Goal: Information Seeking & Learning: Learn about a topic

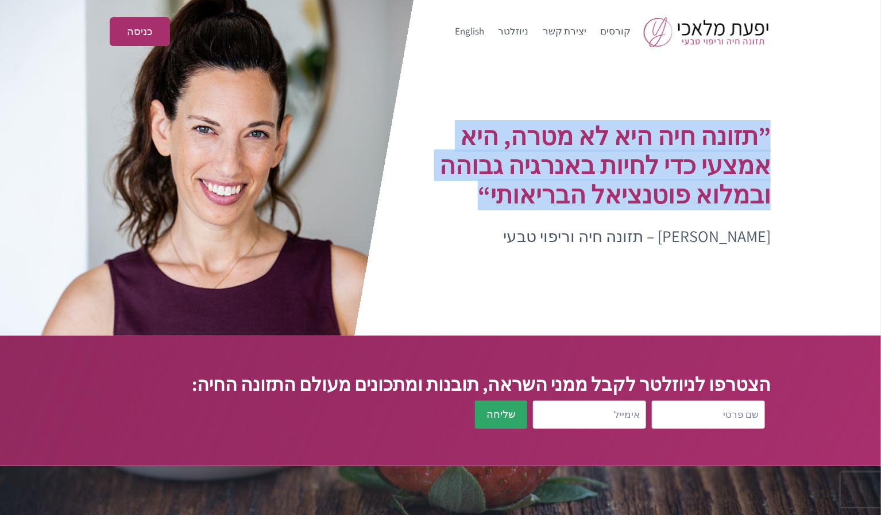
drag, startPoint x: 494, startPoint y: 193, endPoint x: 770, endPoint y: 138, distance: 281.7
click at [770, 138] on h1 "”תזונה חיה היא לא מטרה, היא אמצעי כדי לחיות באנרגיה גבוהה ובמלוא פוטנציאל הבריא…" at bounding box center [594, 165] width 354 height 88
copy h1 "”תזונה חיה היא לא מטרה, היא אמצעי כדי לחיות באנרגיה גבוהה ובמלוא פוטנציאל הבריא…"
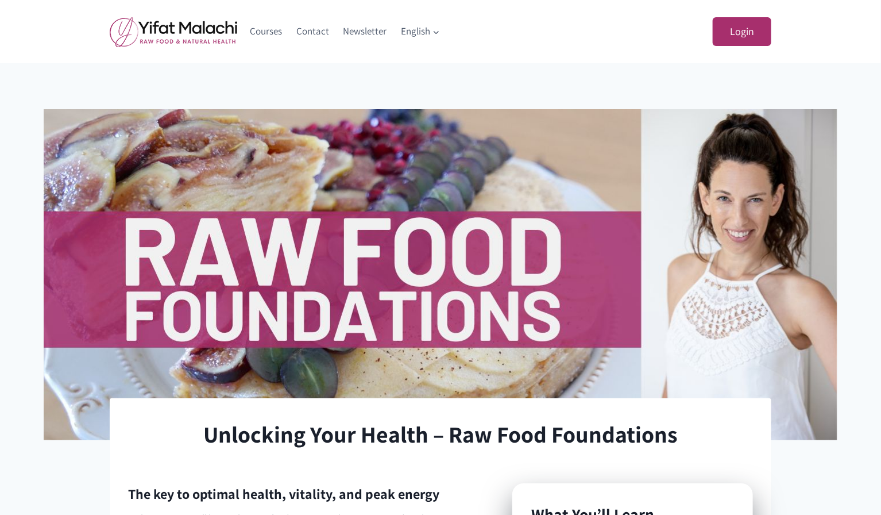
click at [171, 32] on img at bounding box center [174, 32] width 128 height 30
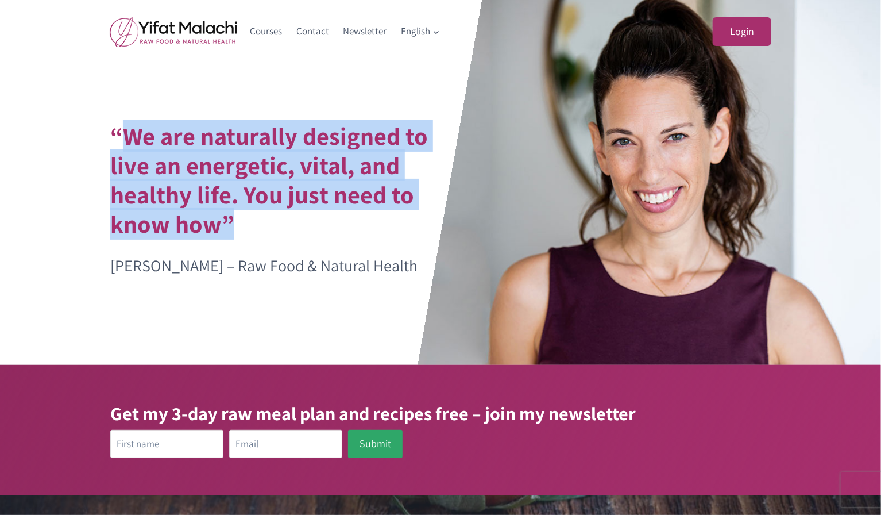
drag, startPoint x: 128, startPoint y: 140, endPoint x: 228, endPoint y: 230, distance: 134.6
click at [228, 230] on h1 "“We are naturally designed to live an energetic, vital, and healthy life. You j…" at bounding box center [287, 179] width 354 height 117
copy h1 "We are naturally designed to live an energetic, vital, and healthy life. You ju…"
click at [265, 30] on link "Courses" at bounding box center [266, 32] width 47 height 28
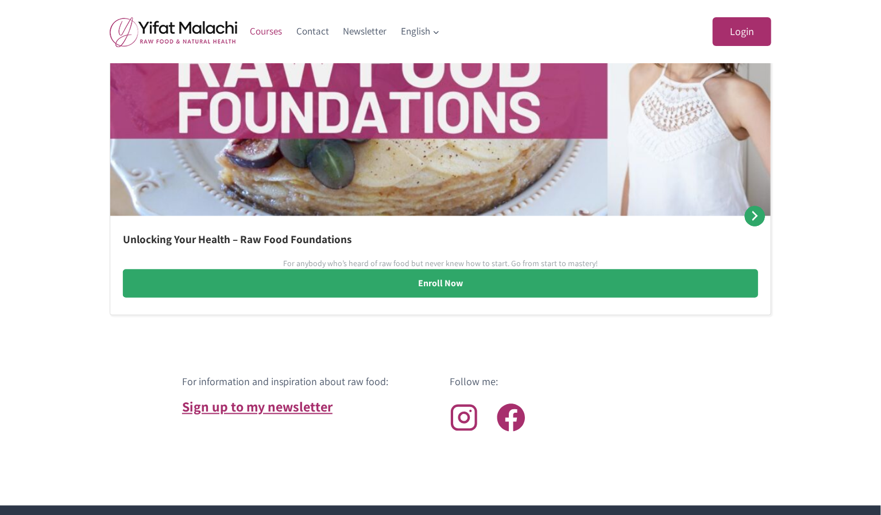
scroll to position [774, 0]
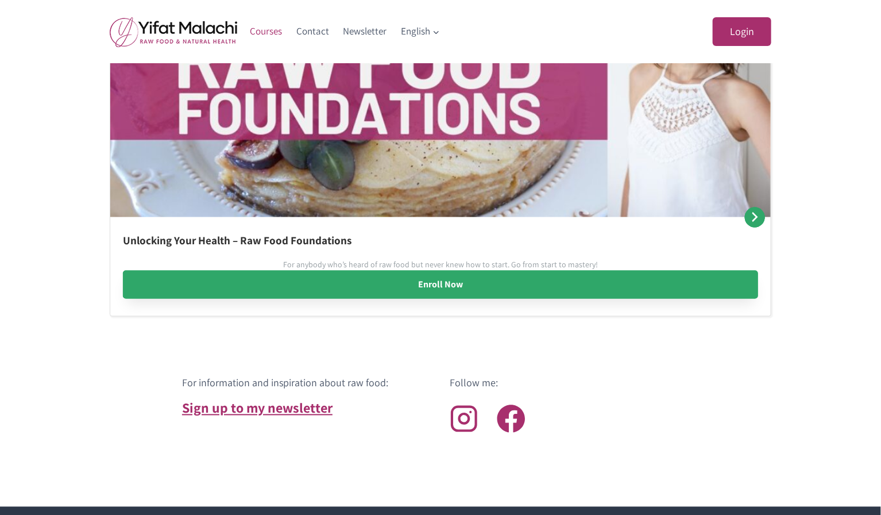
click at [439, 279] on link "Enroll Now" at bounding box center [440, 285] width 635 height 29
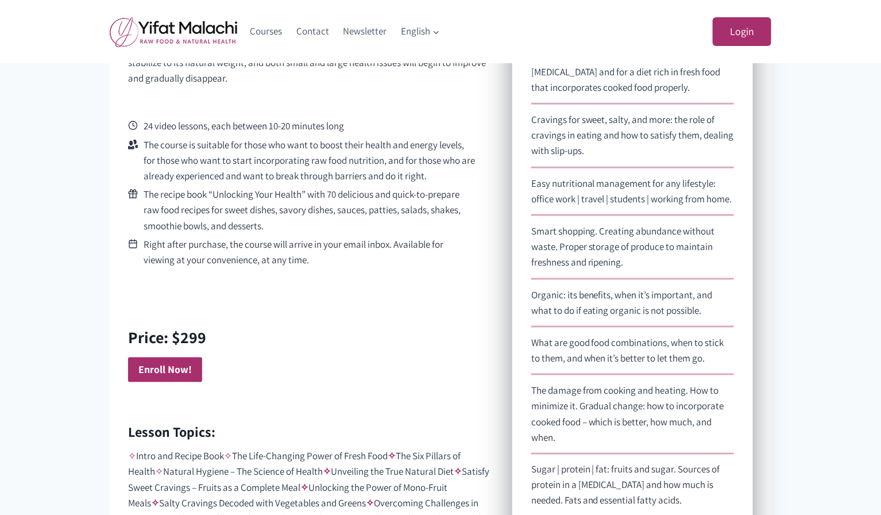
scroll to position [550, 0]
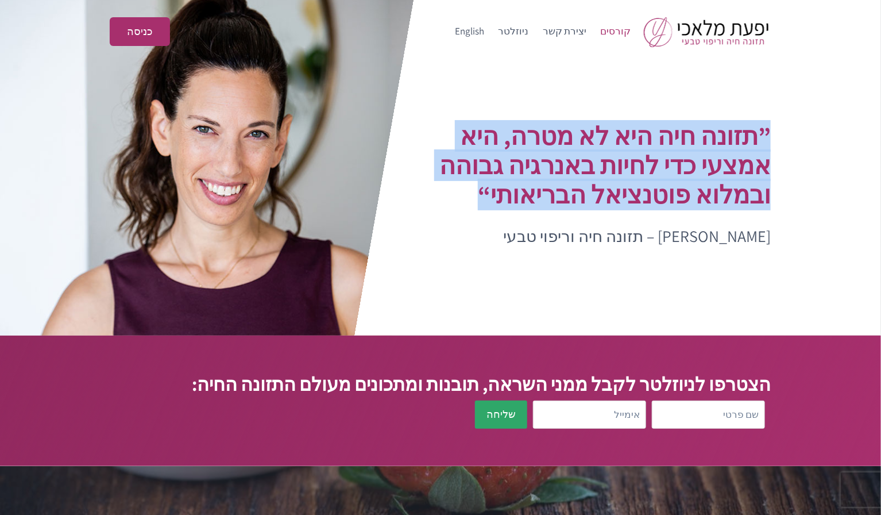
click at [611, 35] on link "קורסים" at bounding box center [615, 32] width 45 height 28
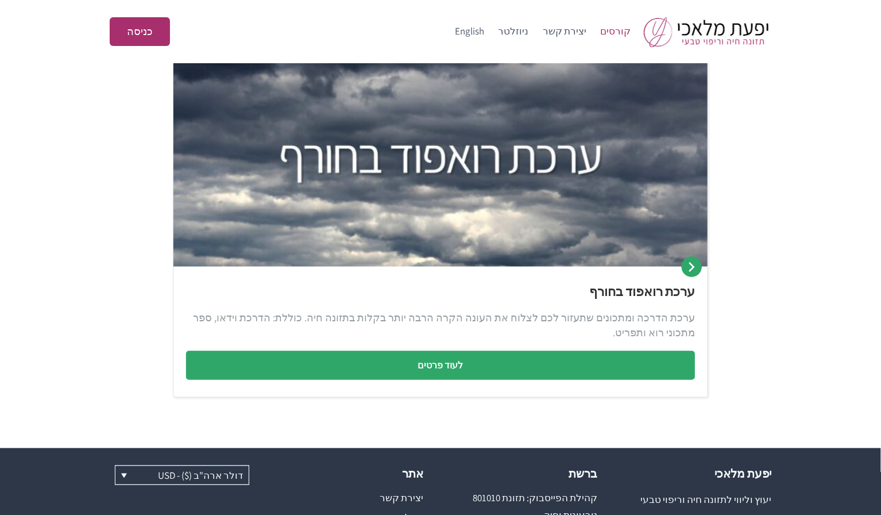
scroll to position [552, 0]
